Goal: Information Seeking & Learning: Learn about a topic

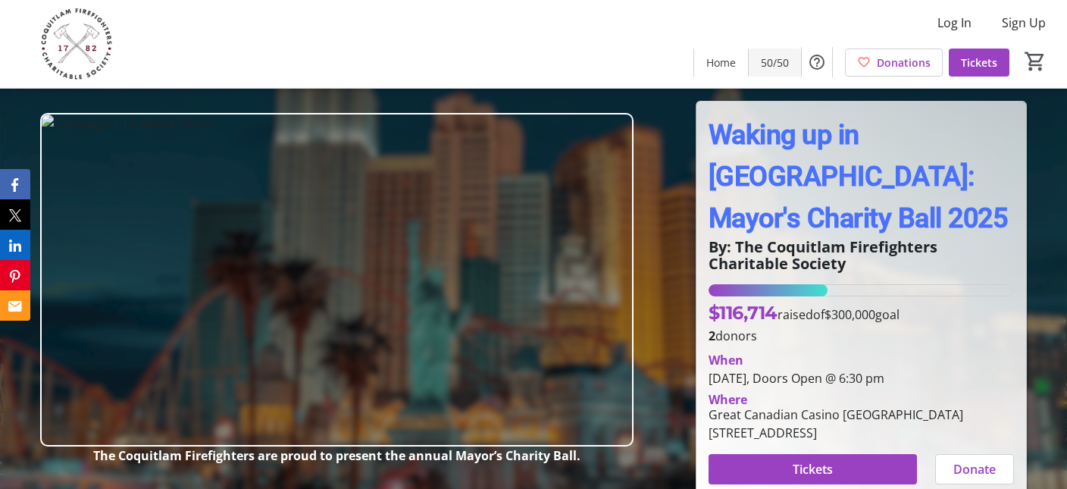
click at [780, 60] on span "50/50" at bounding box center [775, 63] width 28 height 16
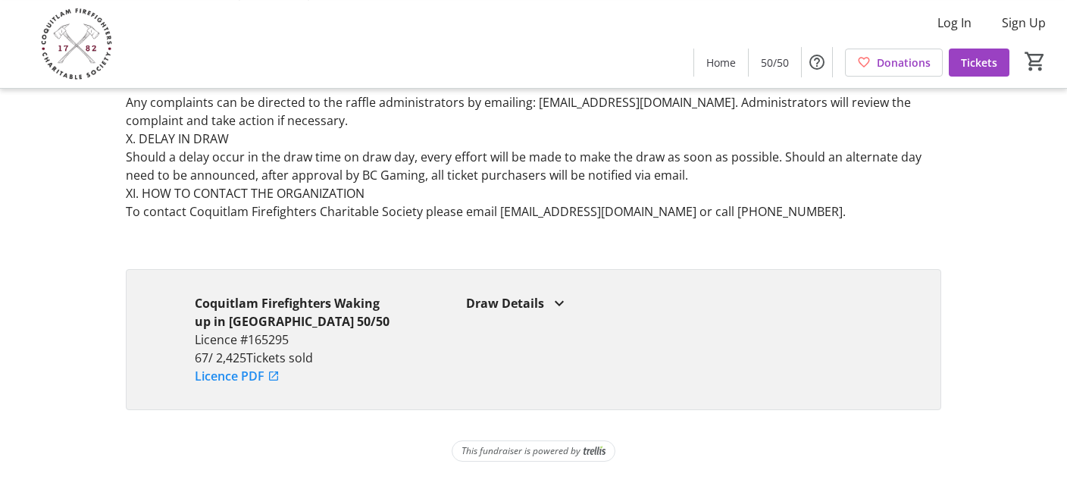
scroll to position [1439, 0]
drag, startPoint x: 302, startPoint y: 337, endPoint x: 183, endPoint y: 337, distance: 119.0
click at [183, 337] on div "Coquitlam Firefighters Waking up in [GEOGRAPHIC_DATA] 50/50 Licence #165295 67 …" at bounding box center [533, 338] width 815 height 141
copy p "Licence #165295"
click at [524, 299] on div "Draw Details" at bounding box center [669, 302] width 407 height 18
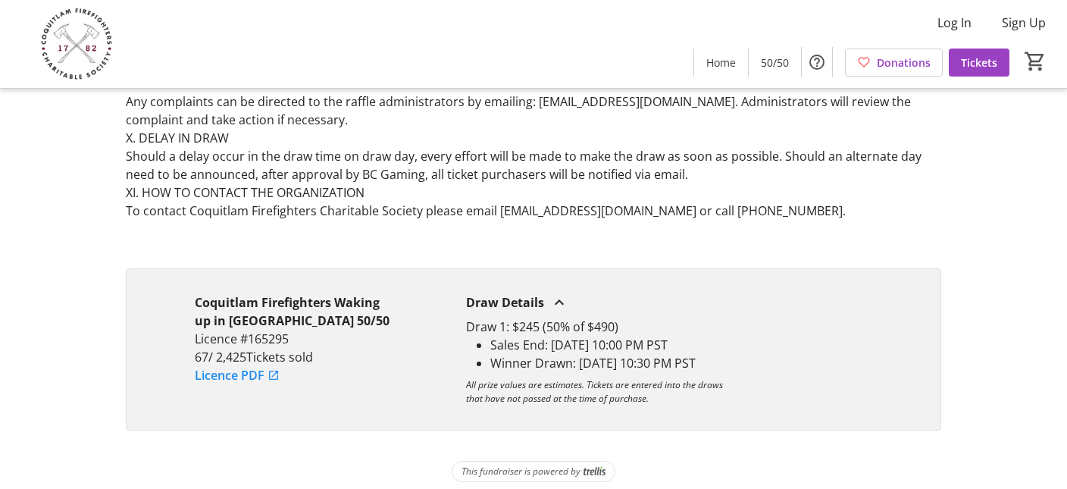
click at [571, 336] on li "Sales End: [DATE] 10:00 PM PST" at bounding box center [681, 345] width 383 height 18
drag, startPoint x: 735, startPoint y: 363, endPoint x: 493, endPoint y: 342, distance: 243.4
click at [493, 342] on ul "Sales End: [DATE] 10:00 PM PST Winner Drawn: [DATE] 10:30 PM PST" at bounding box center [669, 354] width 407 height 36
copy ul "Sales End: [DATE] 10:00 PM PST Winner Drawn: [DATE] 10:30 PM PST"
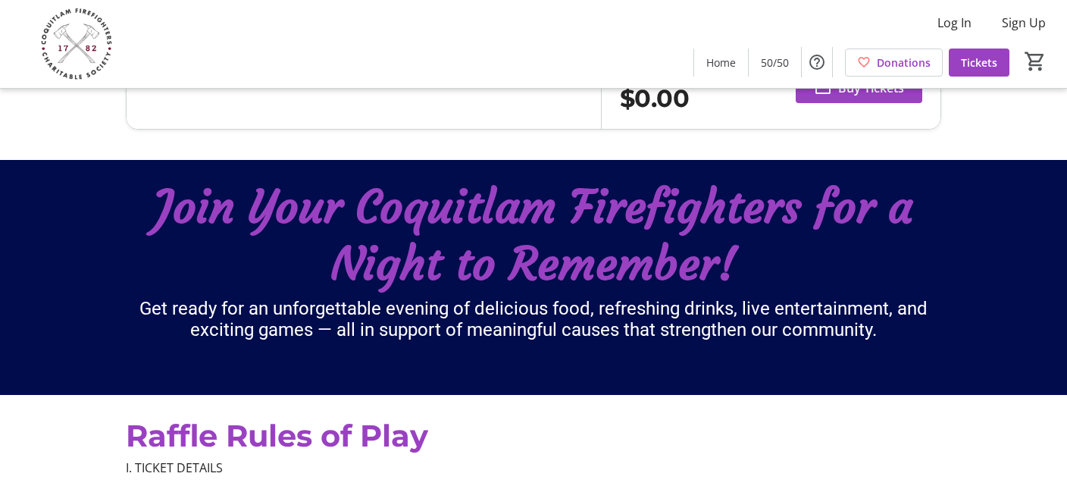
scroll to position [0, 0]
